Goal: Task Accomplishment & Management: Manage account settings

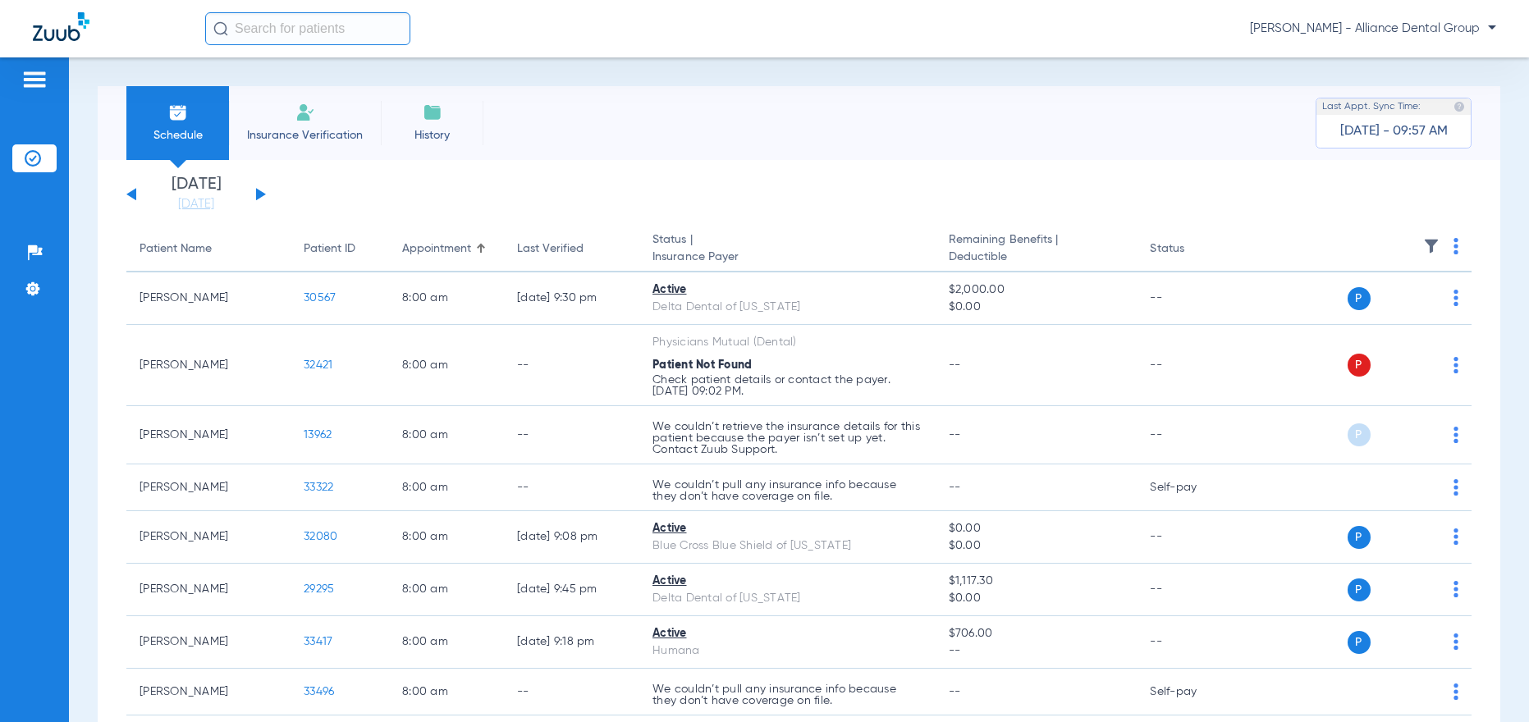
click at [260, 194] on button at bounding box center [261, 194] width 10 height 12
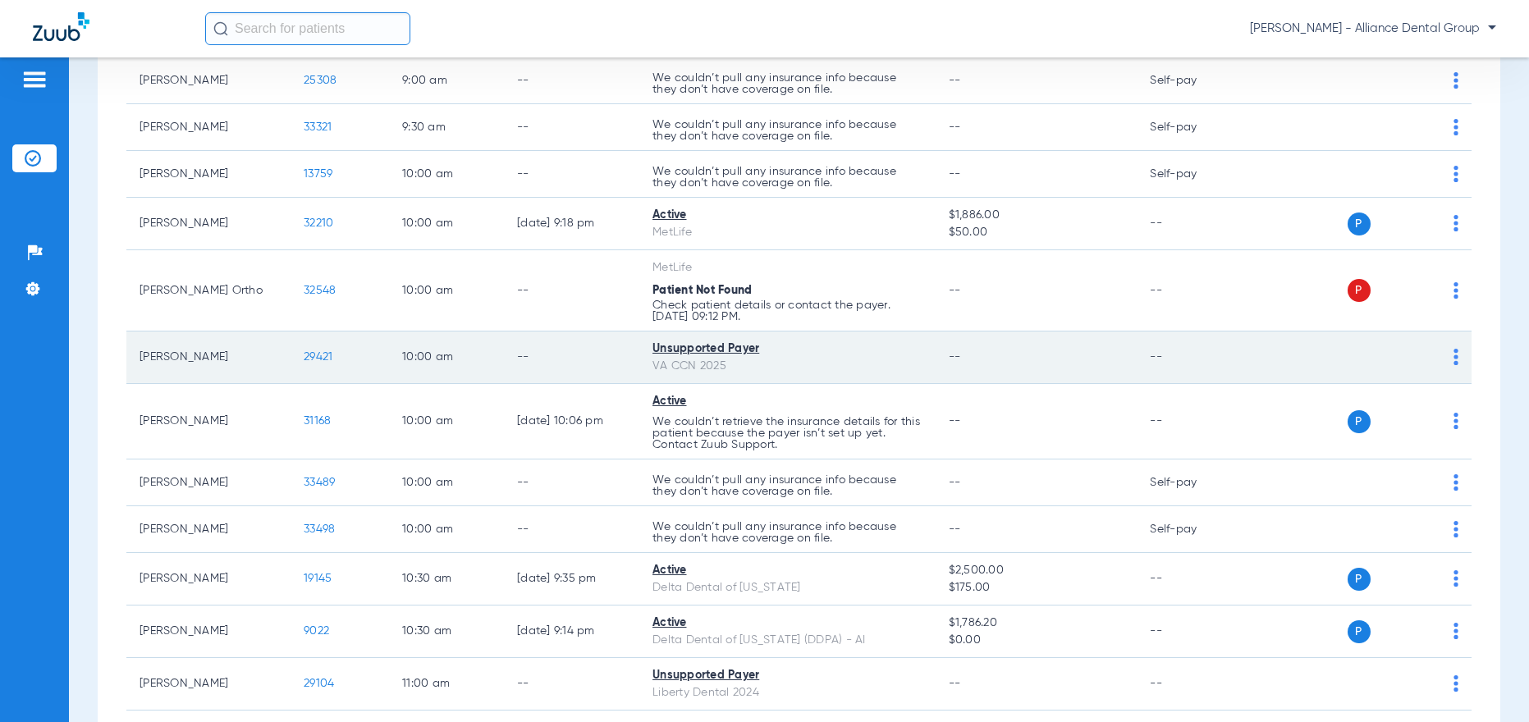
scroll to position [1067, 0]
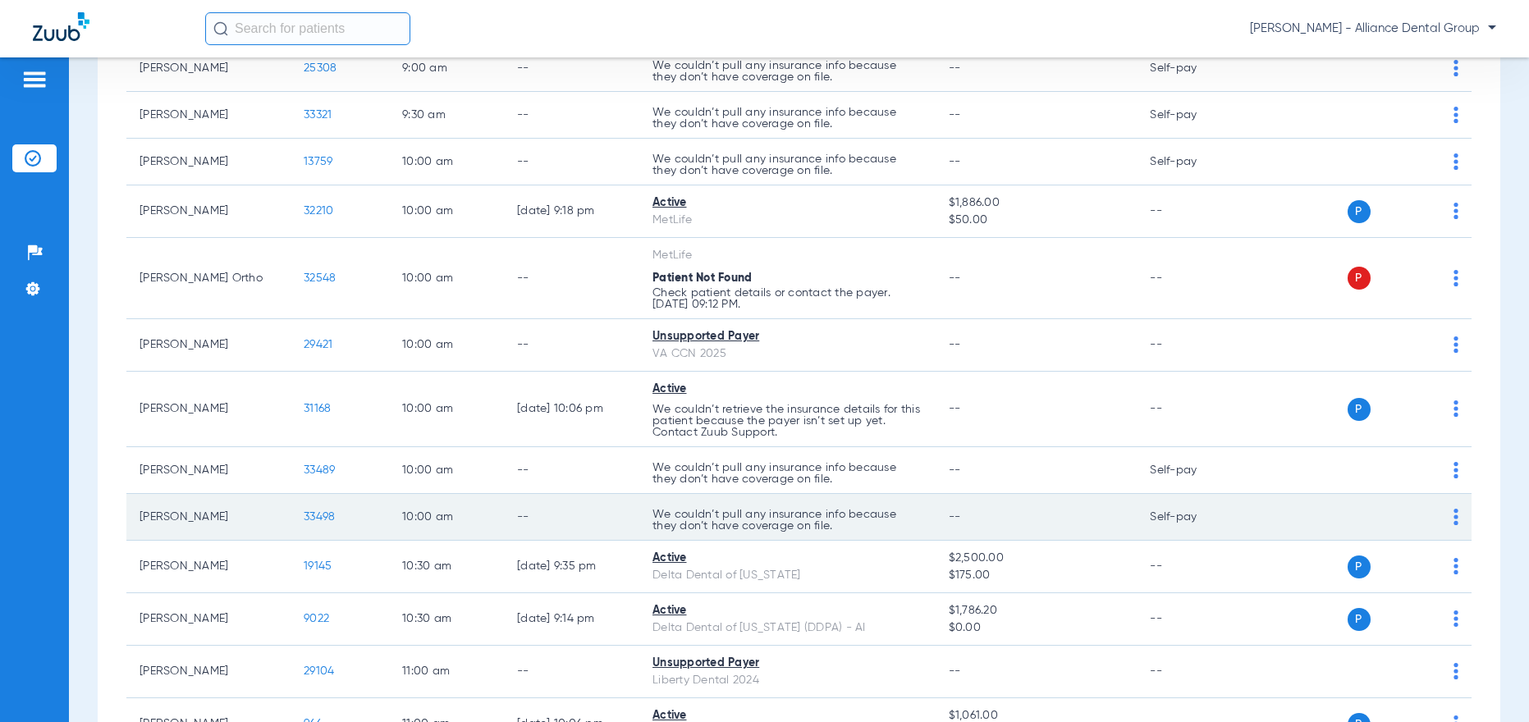
click at [1437, 518] on div "P S" at bounding box center [1352, 516] width 211 height 23
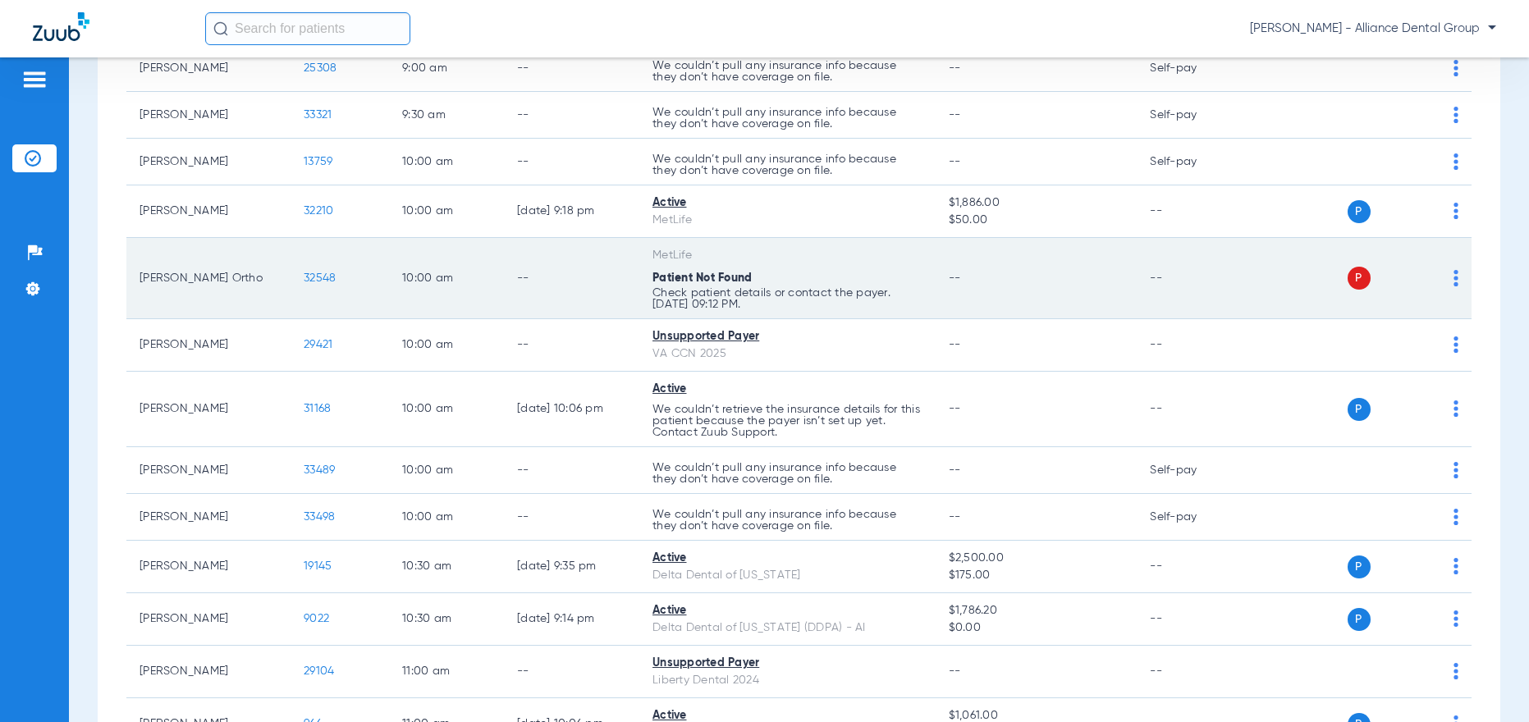
drag, startPoint x: 1440, startPoint y: 518, endPoint x: 1090, endPoint y: 309, distance: 408.1
click at [1090, 309] on td "--" at bounding box center [1036, 278] width 202 height 81
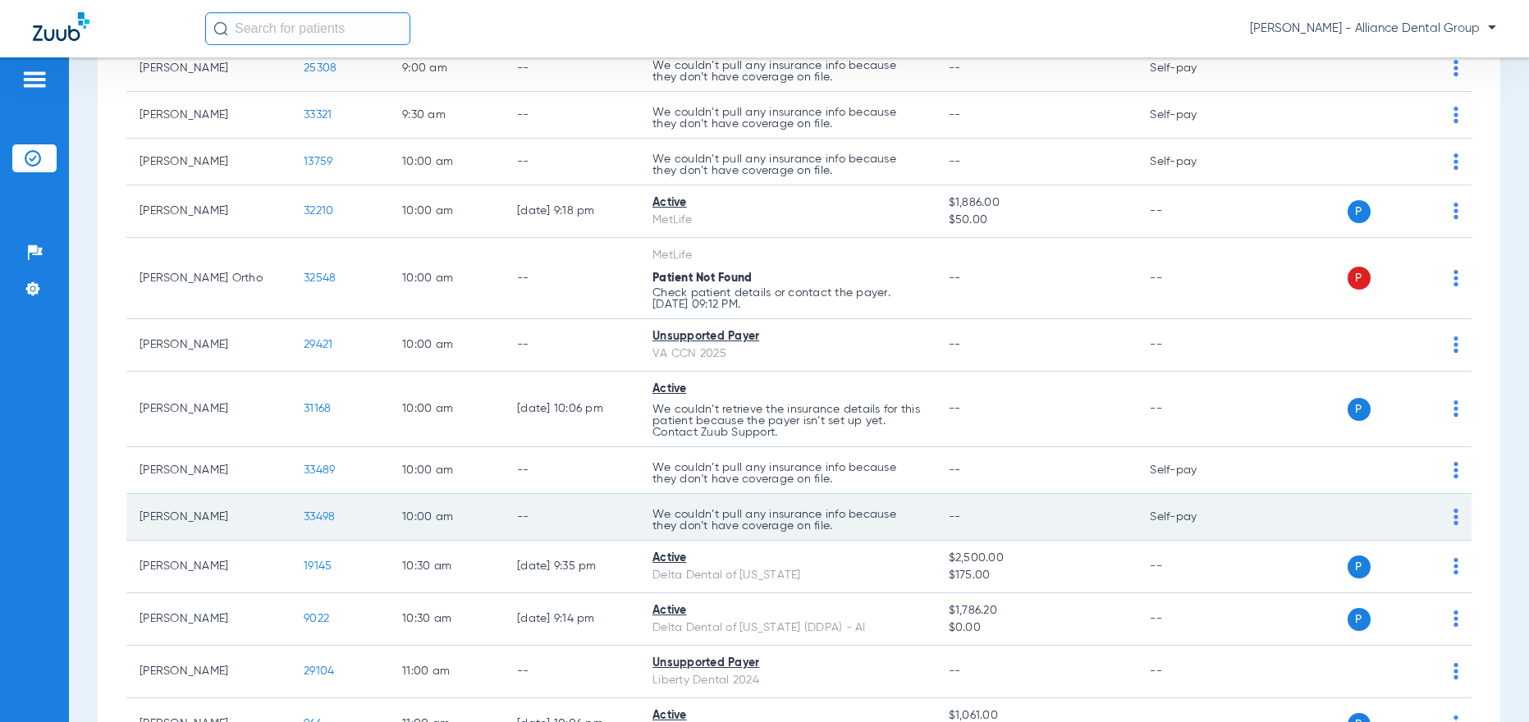
click at [1453, 519] on img at bounding box center [1455, 517] width 5 height 16
click at [325, 516] on div at bounding box center [764, 361] width 1529 height 722
click at [325, 516] on span "33498" at bounding box center [319, 516] width 31 height 11
click at [1453, 523] on img at bounding box center [1455, 517] width 5 height 16
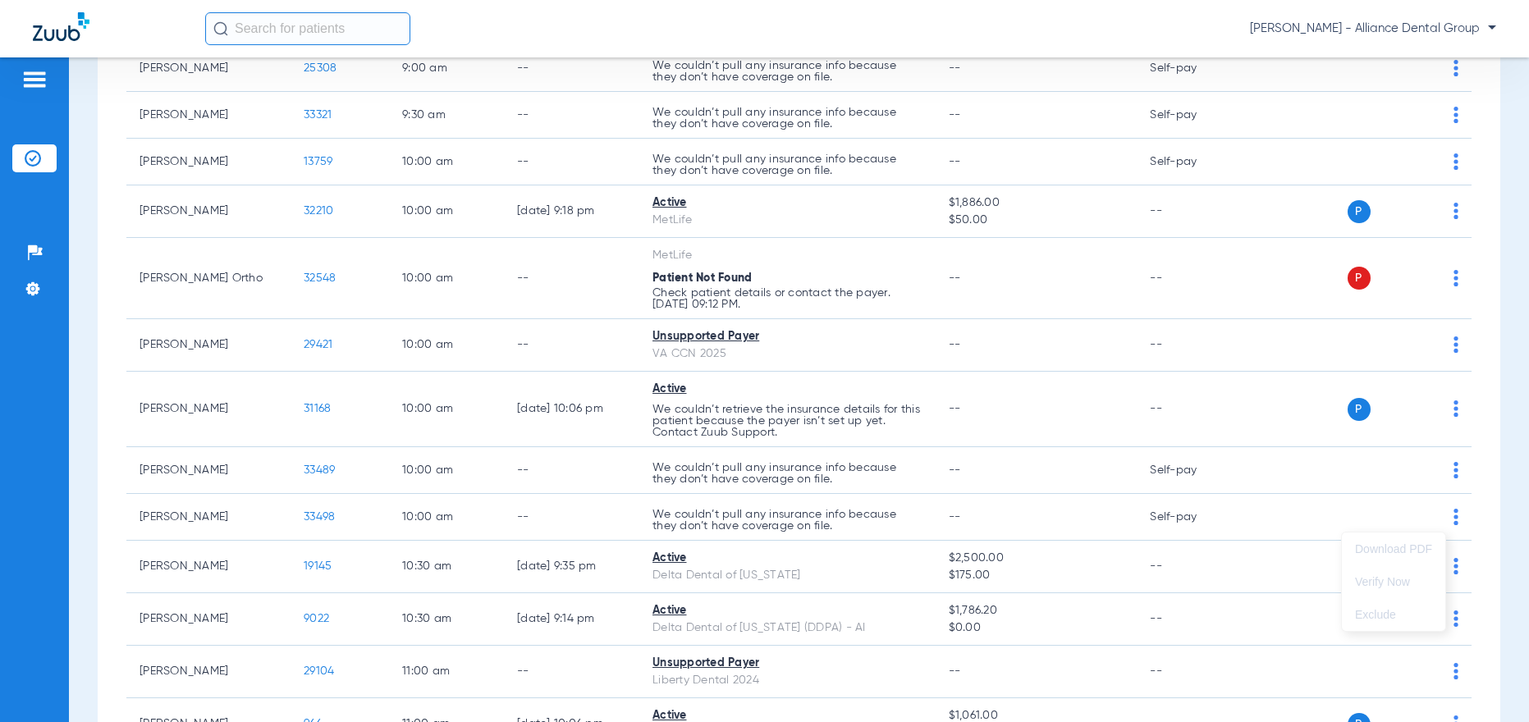
drag, startPoint x: 1517, startPoint y: 288, endPoint x: 1528, endPoint y: 172, distance: 116.2
click at [1520, 147] on div at bounding box center [764, 361] width 1529 height 722
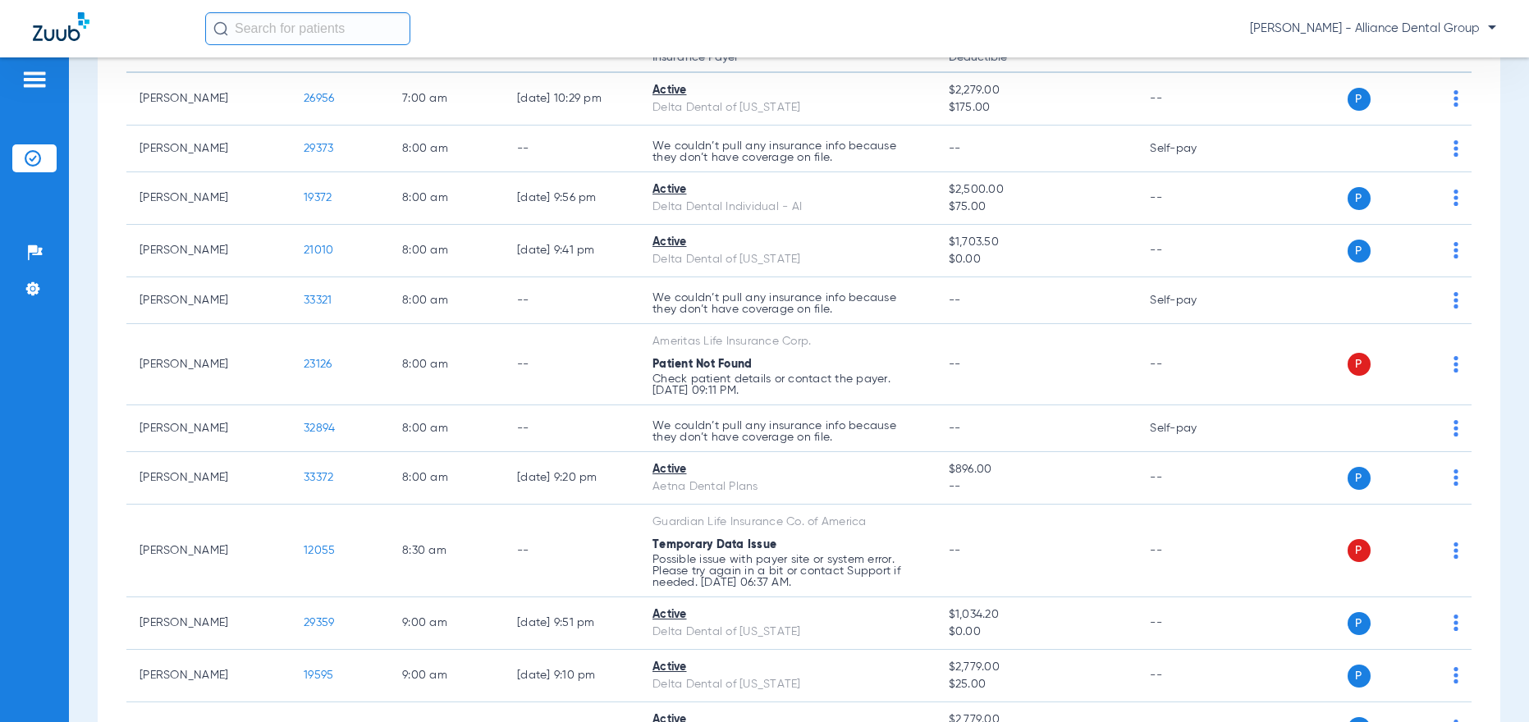
scroll to position [0, 0]
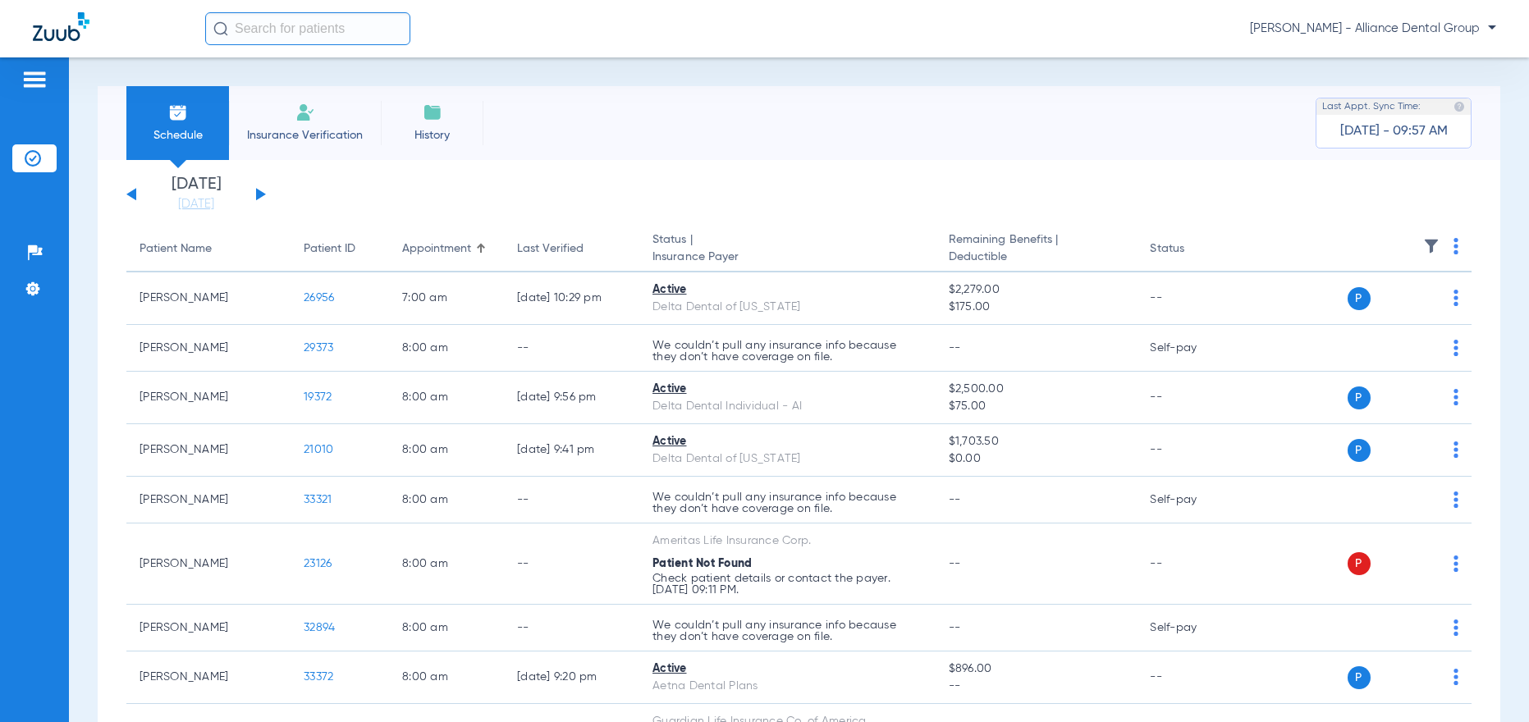
click at [134, 193] on button at bounding box center [131, 194] width 10 height 12
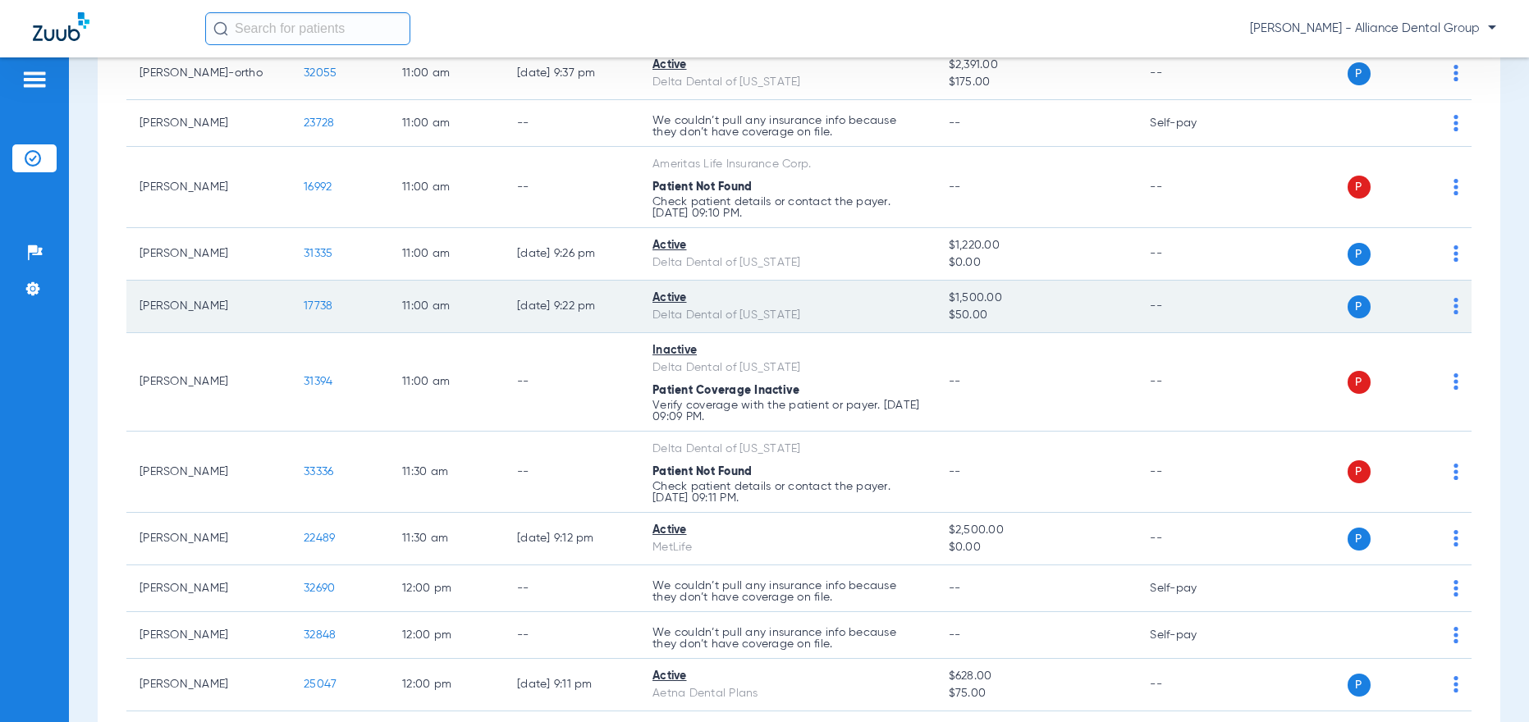
scroll to position [1800, 0]
